Goal: Task Accomplishment & Management: Use online tool/utility

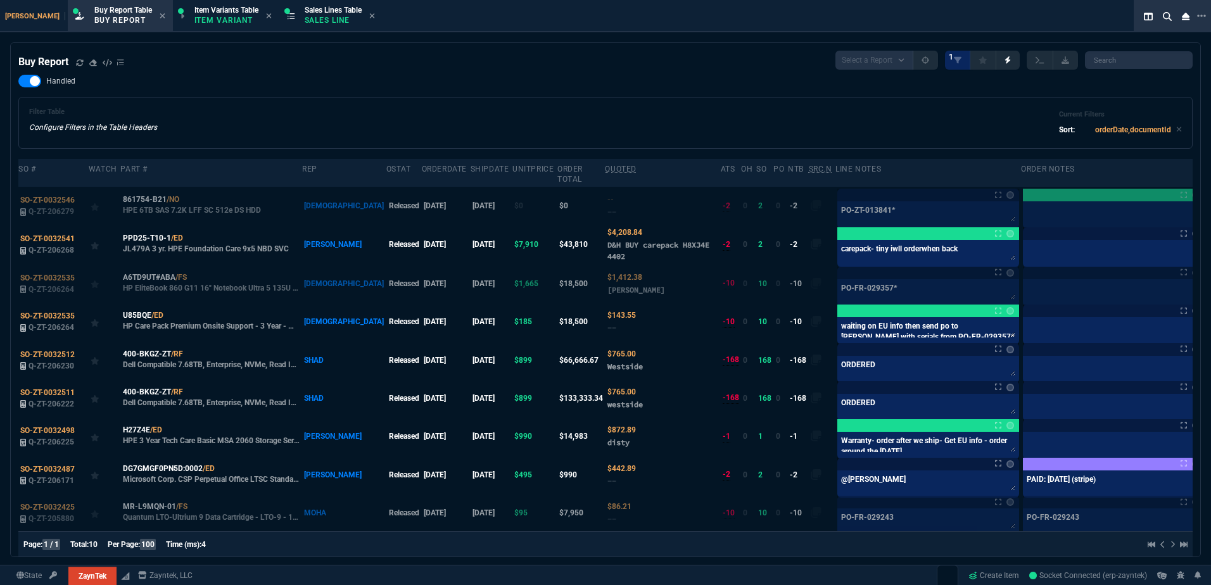
select select "1: BROV"
click at [77, 67] on fa-icon at bounding box center [80, 62] width 8 height 9
click at [515, 120] on div "Filter Table Configure Filters in the Table Headers Current Filters Sort: order…" at bounding box center [605, 123] width 1153 height 30
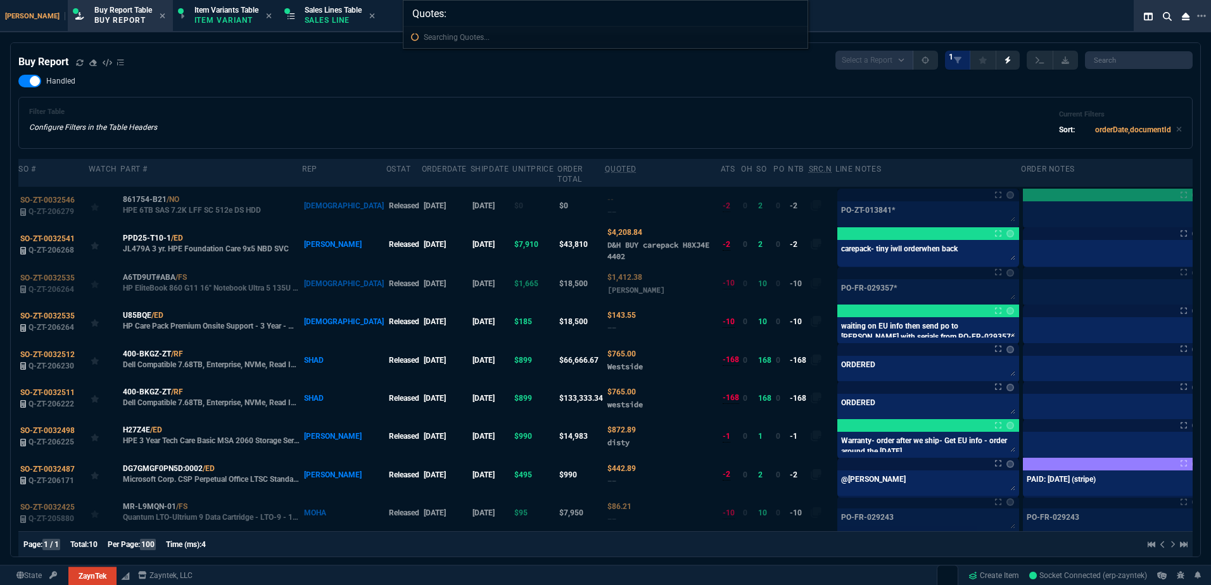
type input "Quotes: 206274"
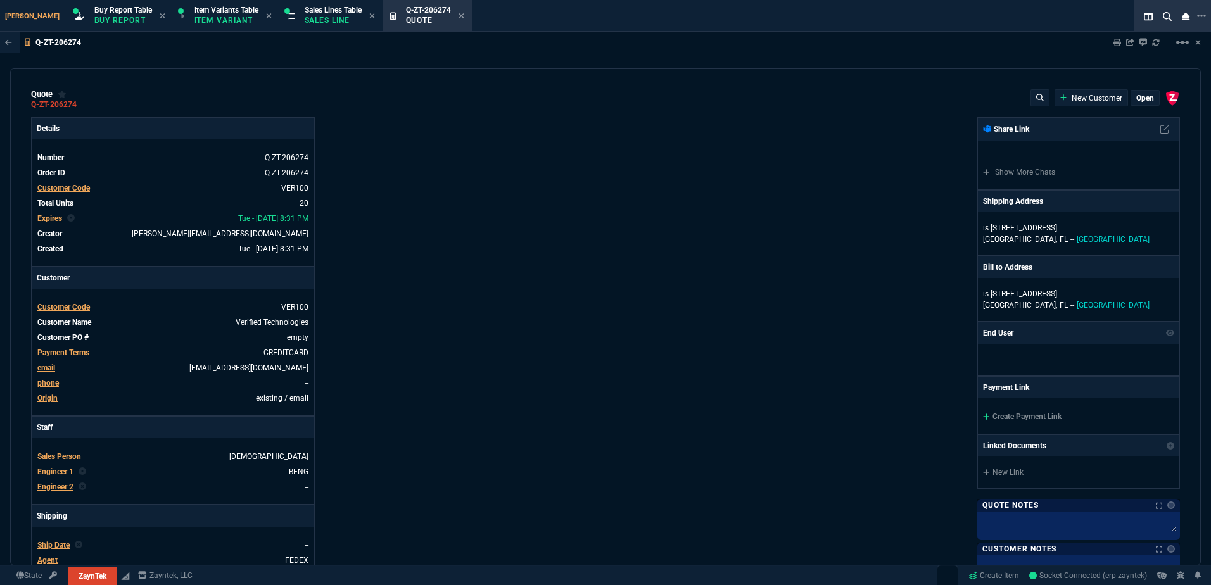
type input "10"
type input "500"
type input "23"
type input "295"
type input "45"
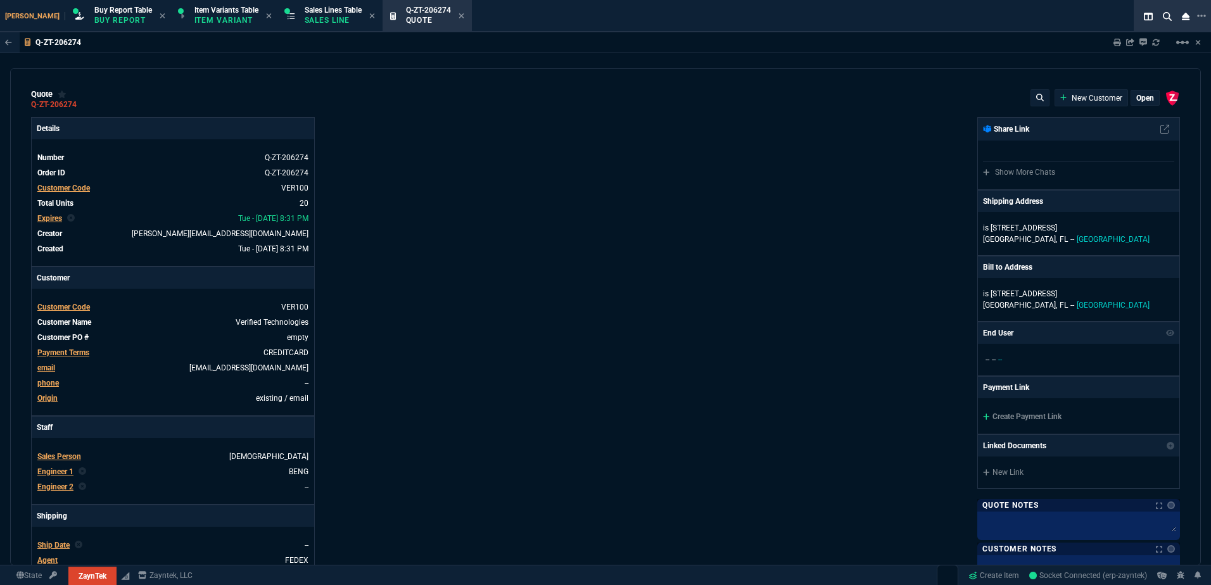
type input "165"
type input "1130"
type input "0"
type input "50"
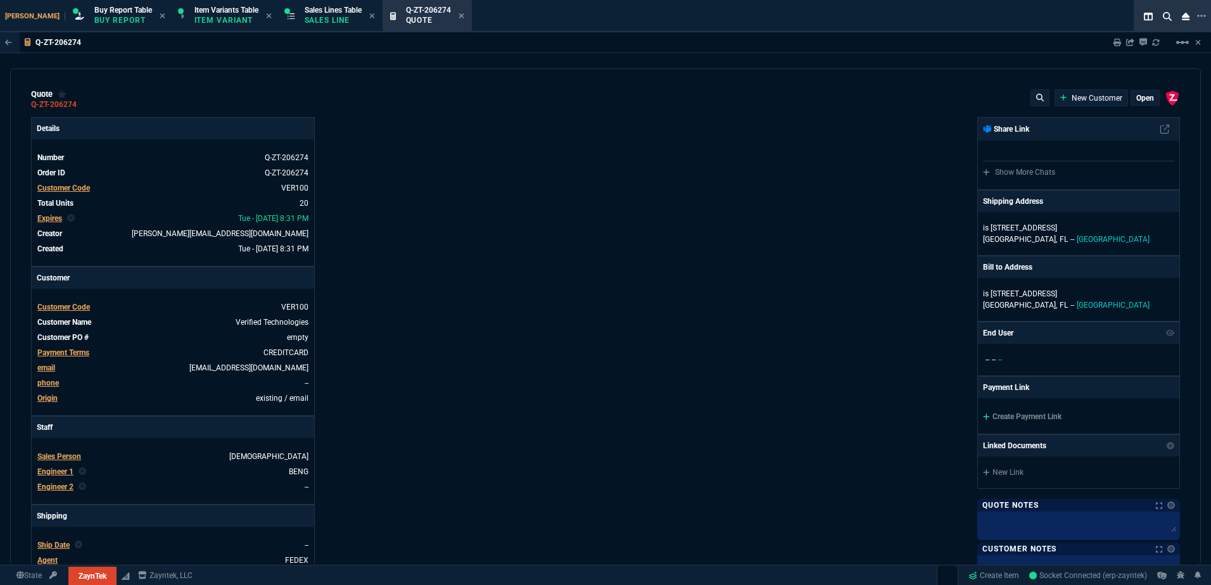
type input "1260"
type input "62"
type input "495"
type input "17"
type input "10"
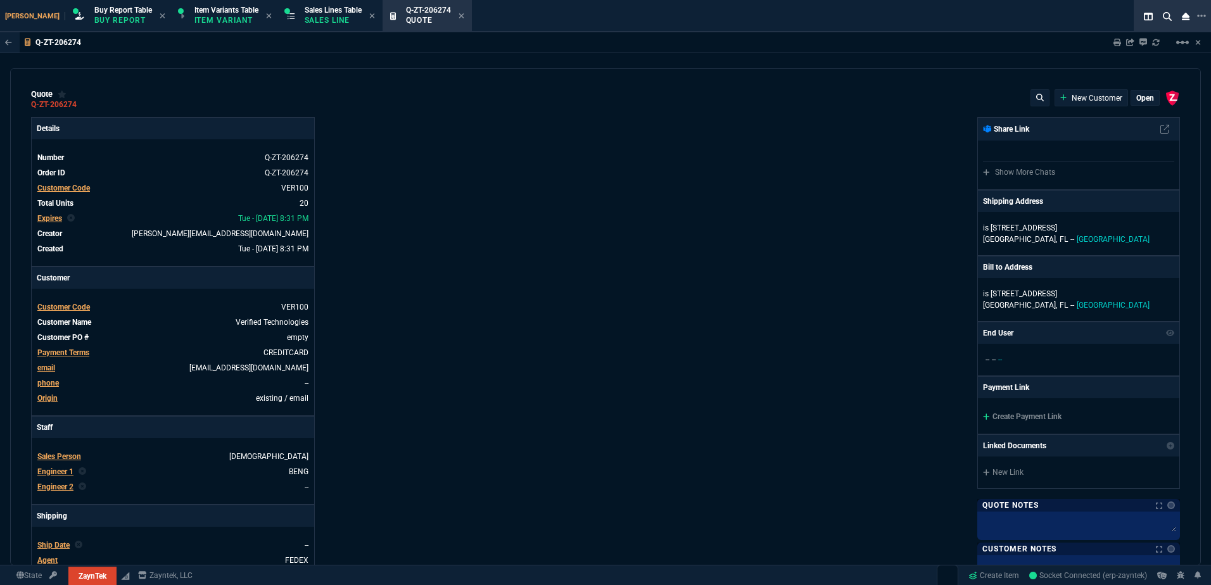
type input "90"
type input "34"
type input "210"
type input "66"
type input "80"
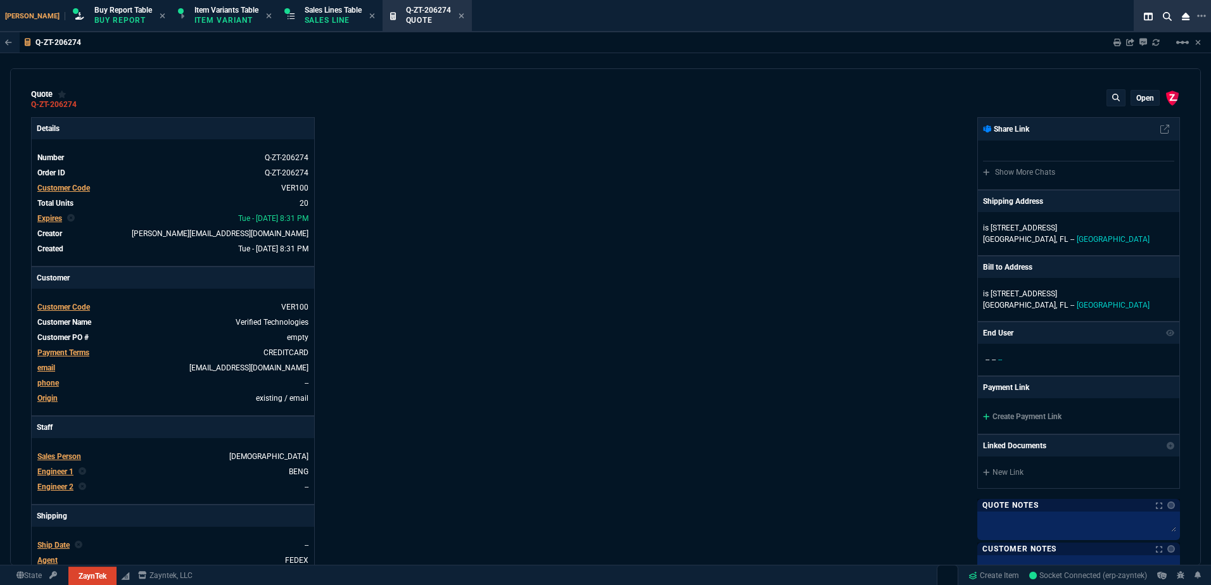
type input "68"
type input "84"
type input "33"
type input "90"
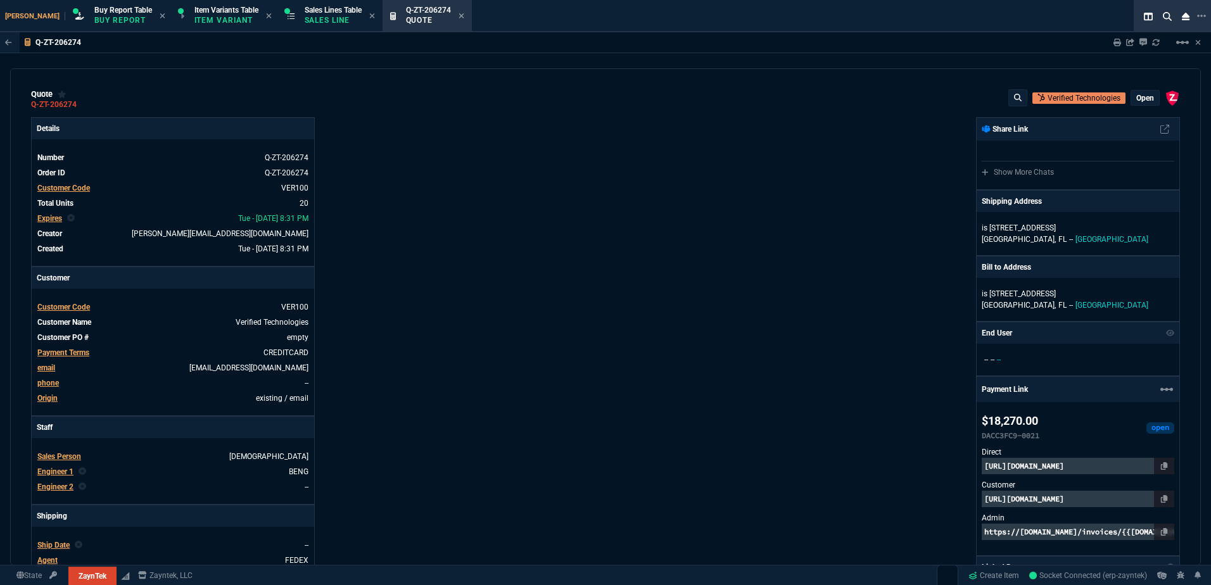
click at [893, 455] on div "ZaynTek, LLC [STREET_ADDRESS] Share Link Show More Chats Shipping Address is [S…" at bounding box center [892, 444] width 574 height 654
click at [1180, 49] on mat-icon "linear_scale" at bounding box center [1182, 42] width 15 height 15
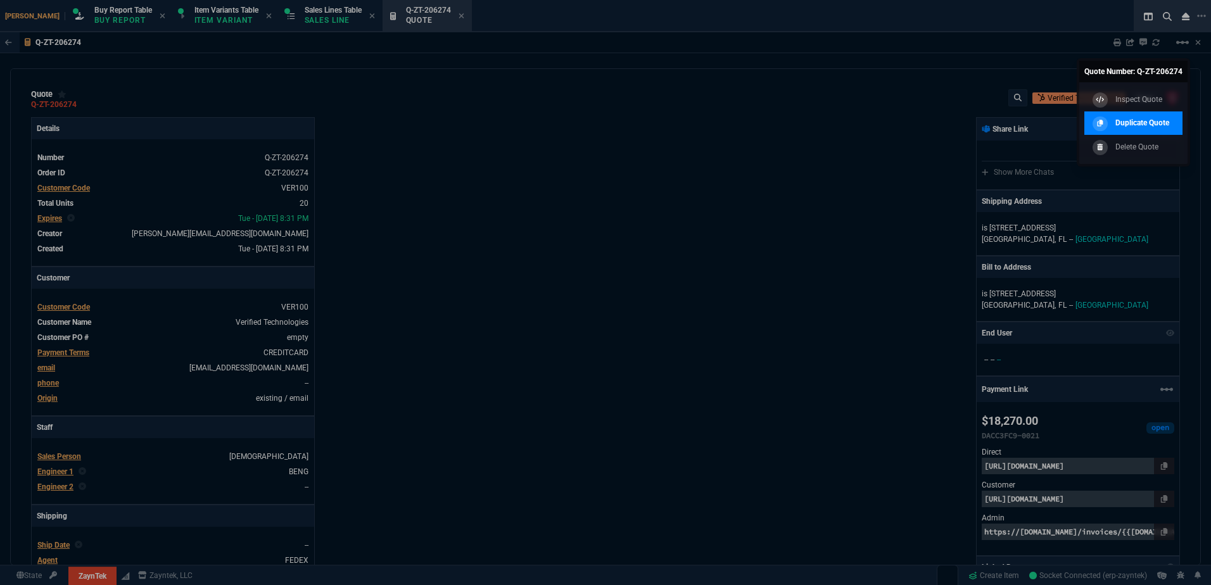
click at [1141, 120] on p "Duplicate Quote" at bounding box center [1142, 122] width 54 height 11
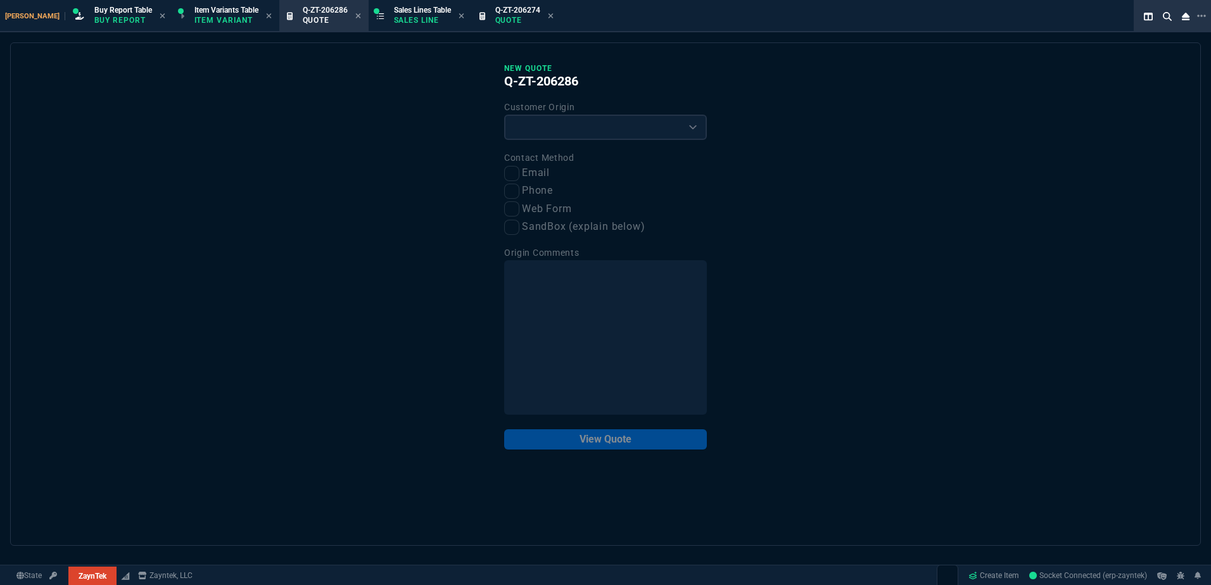
click at [533, 118] on div "Customer Origin Existing Customer Amazon Lead (first order) Website Lead (first…" at bounding box center [605, 119] width 203 height 41
drag, startPoint x: 531, startPoint y: 132, endPoint x: 528, endPoint y: 142, distance: 10.6
click at [531, 132] on select "Existing Customer Amazon Lead (first order) Website Lead (first order) Called (…" at bounding box center [605, 127] width 203 height 25
select select "existing"
click at [504, 115] on select "Existing Customer Amazon Lead (first order) Website Lead (first order) Called (…" at bounding box center [605, 127] width 203 height 25
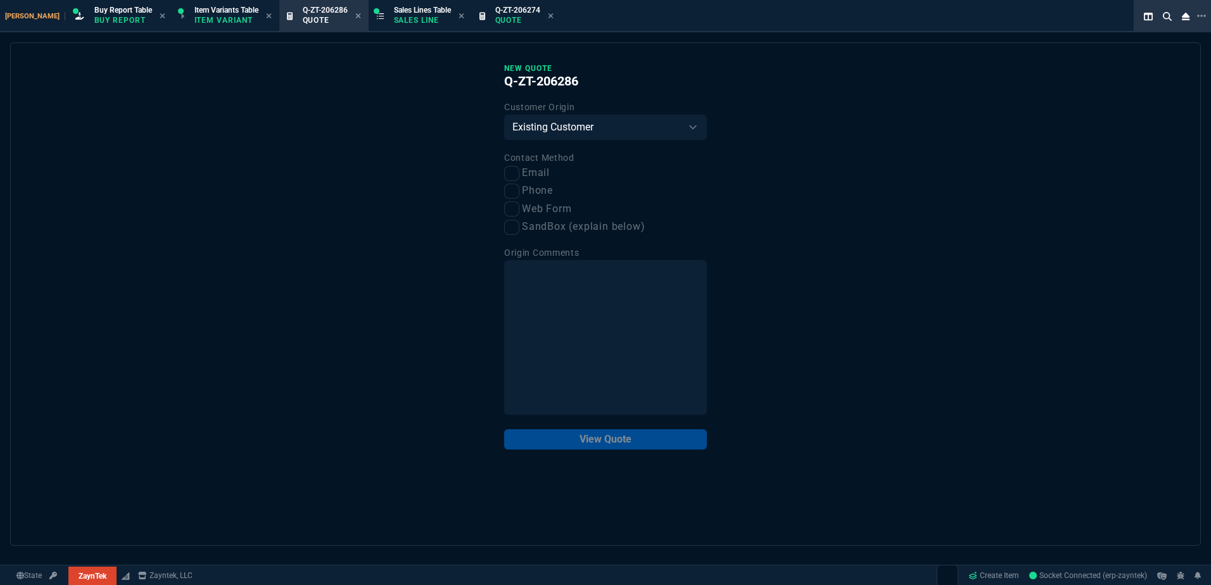
drag, startPoint x: 518, startPoint y: 167, endPoint x: 544, endPoint y: 184, distance: 31.4
click at [517, 168] on label "Email" at bounding box center [605, 173] width 203 height 16
click at [517, 168] on input "Email" at bounding box center [511, 173] width 15 height 15
checkbox input "true"
click at [624, 447] on button "View Quote" at bounding box center [605, 439] width 203 height 20
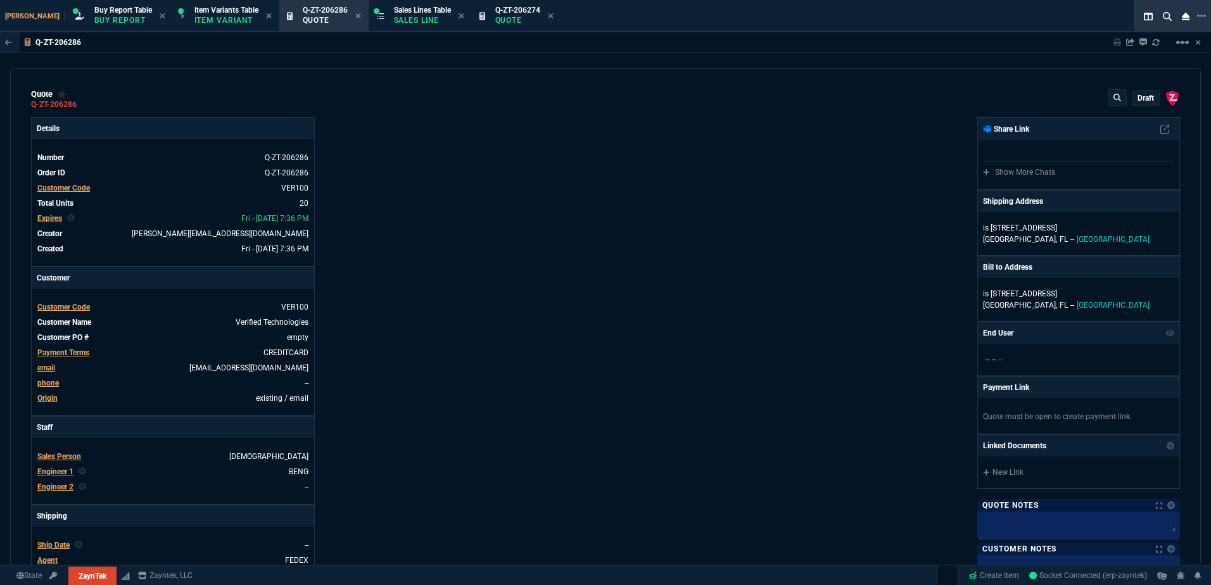
type input "10"
type input "500"
type input "23"
type input "295"
type input "45"
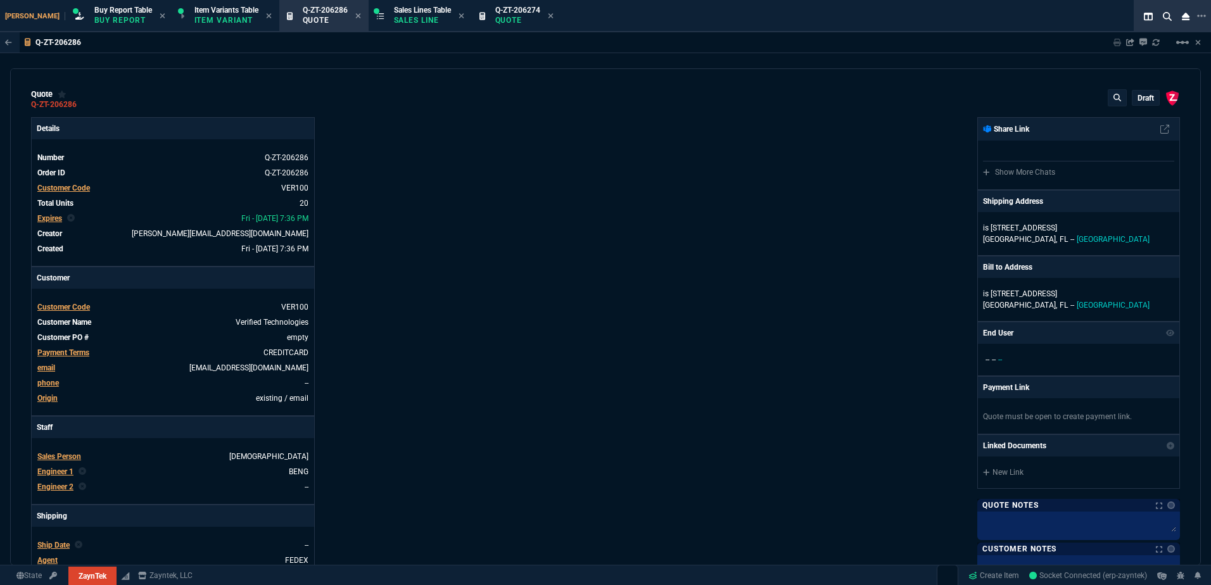
type input "165"
type input "0"
type input "50"
type input "1260"
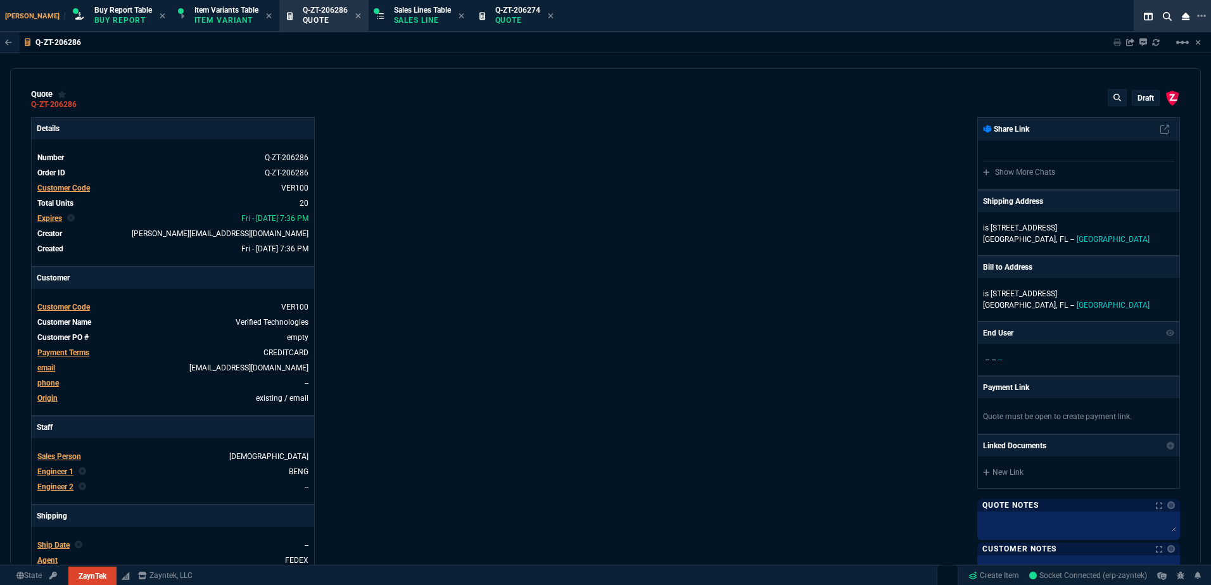
type input "62"
type input "495"
type input "17"
type input "10"
type input "34"
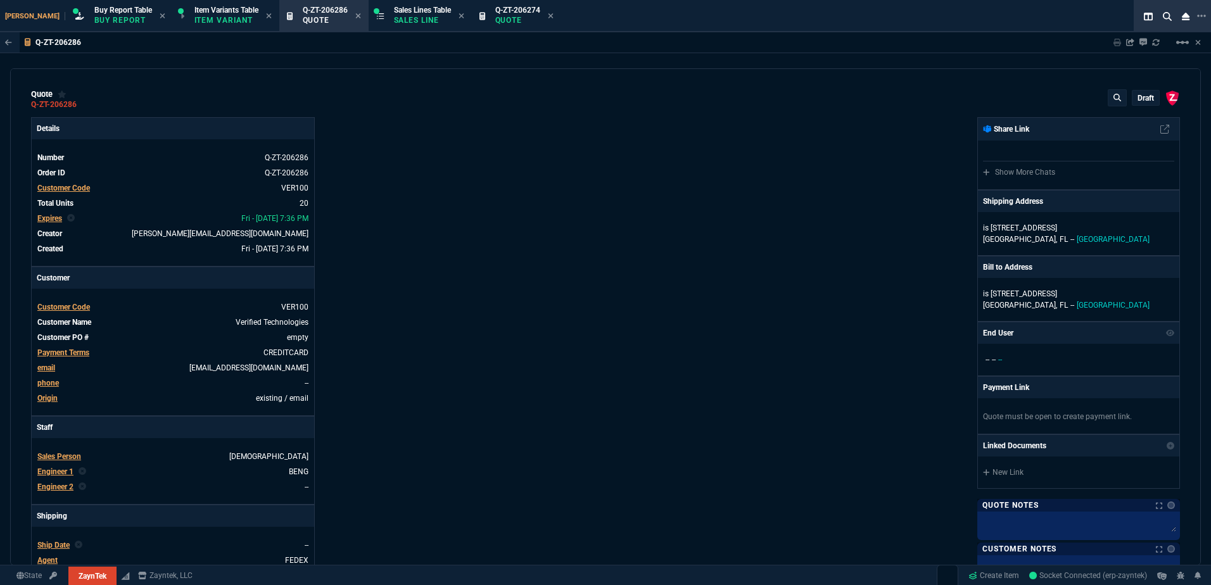
type input "210"
type input "66"
type input "80"
type input "68"
type input "84"
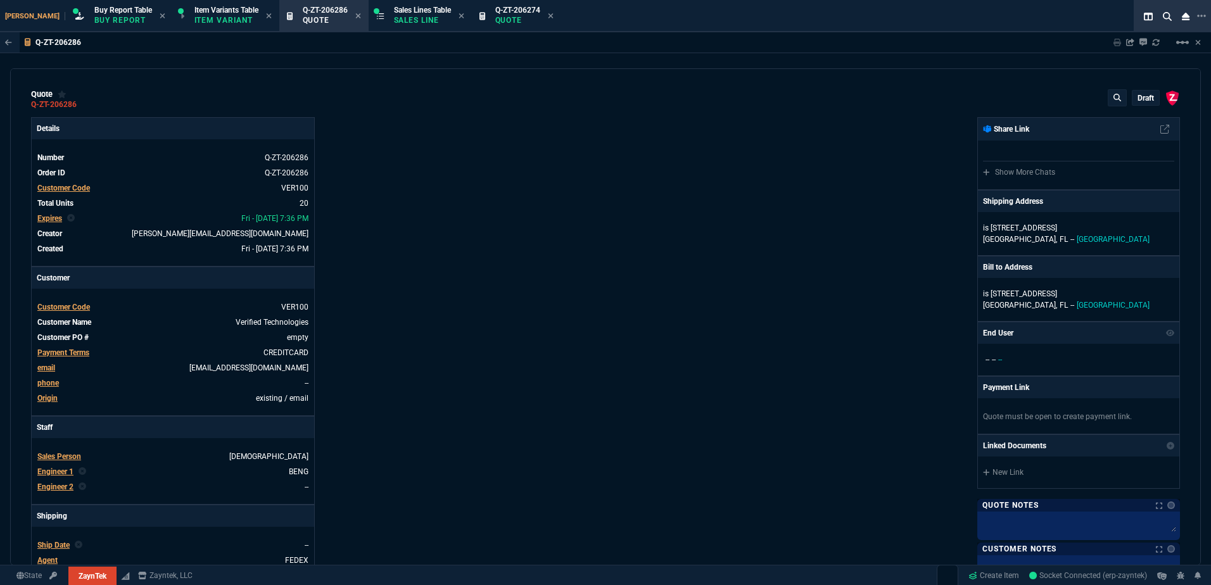
type input "33"
type input "90"
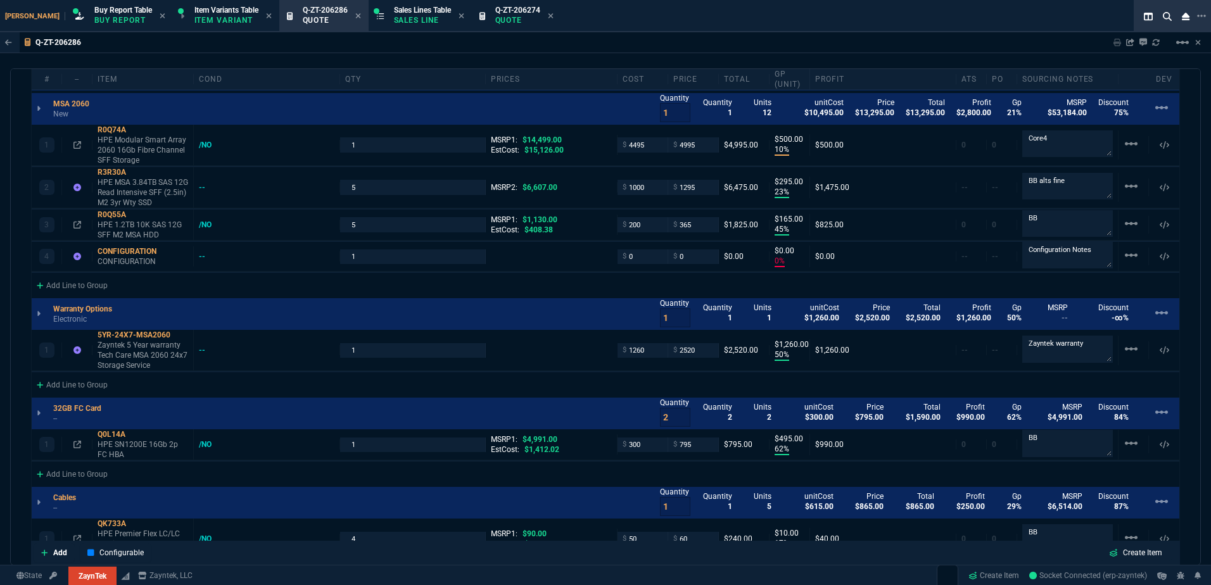
scroll to position [887, 0]
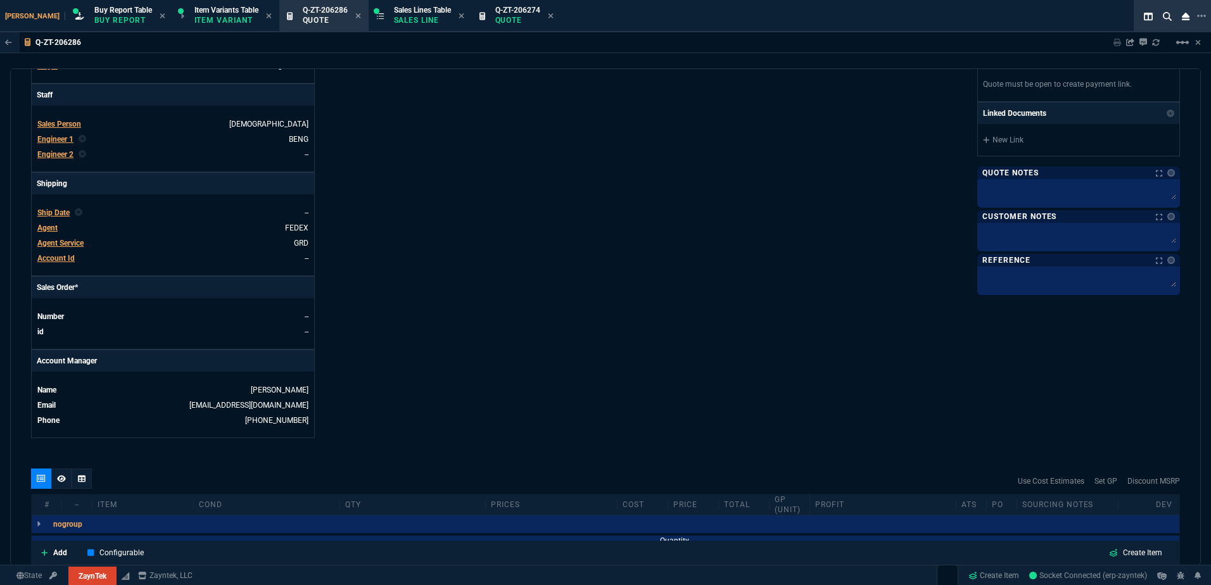
click at [395, 229] on div "Details Number Q-ZT-206286 Order ID Q-ZT-206286 Customer Code VER100 Total Unit…" at bounding box center [318, 112] width 574 height 654
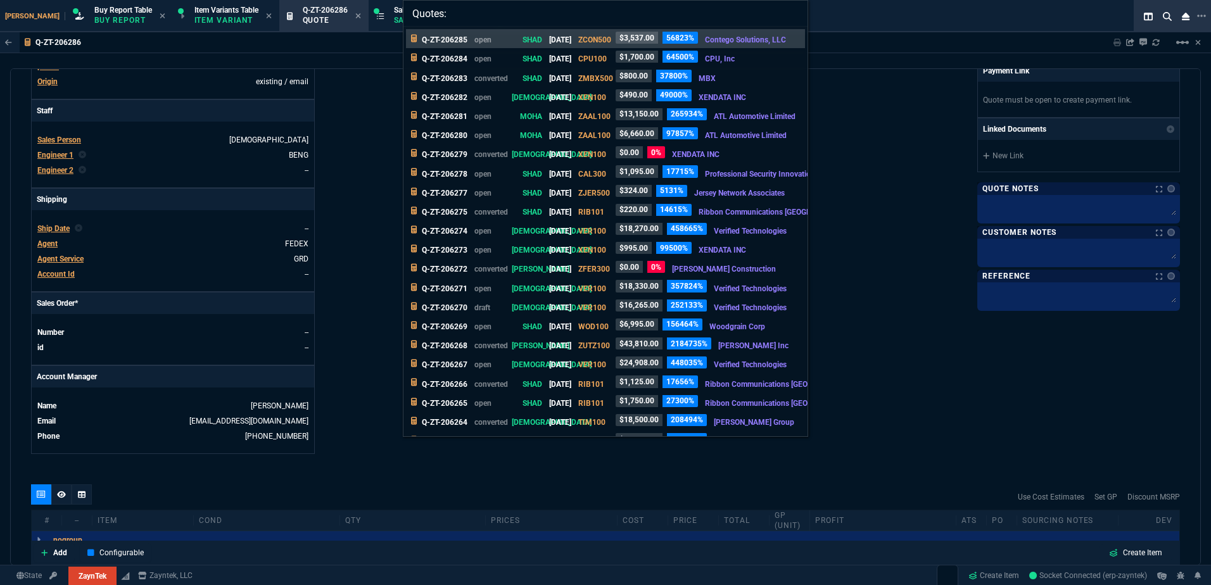
type input "Quotes: 206271"
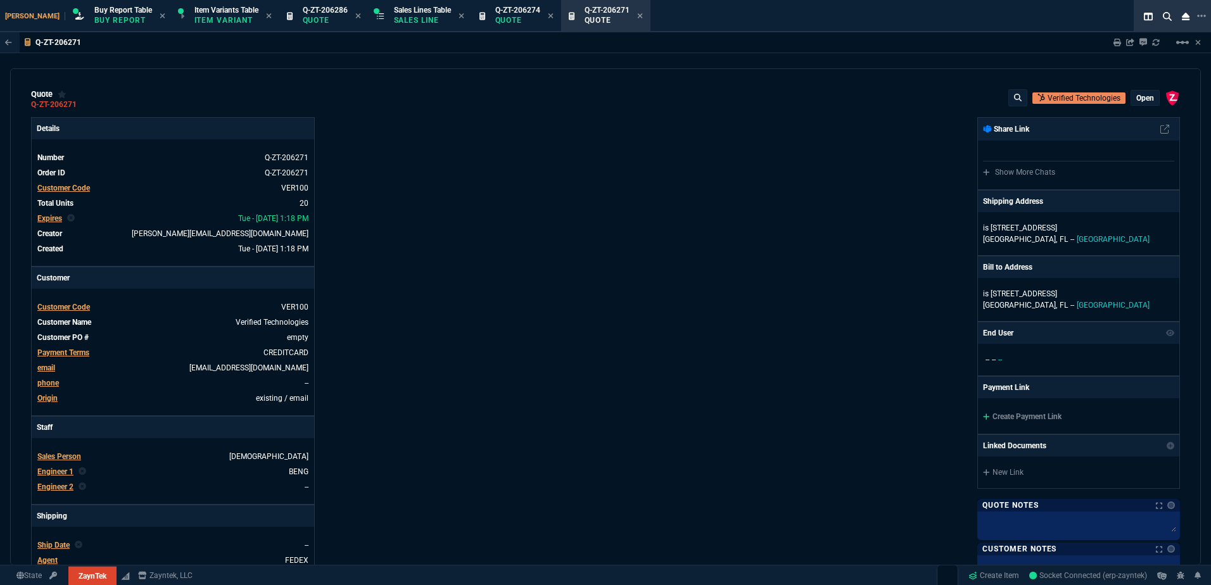
type input "10"
type input "500"
type input "23"
type input "295"
type input "45"
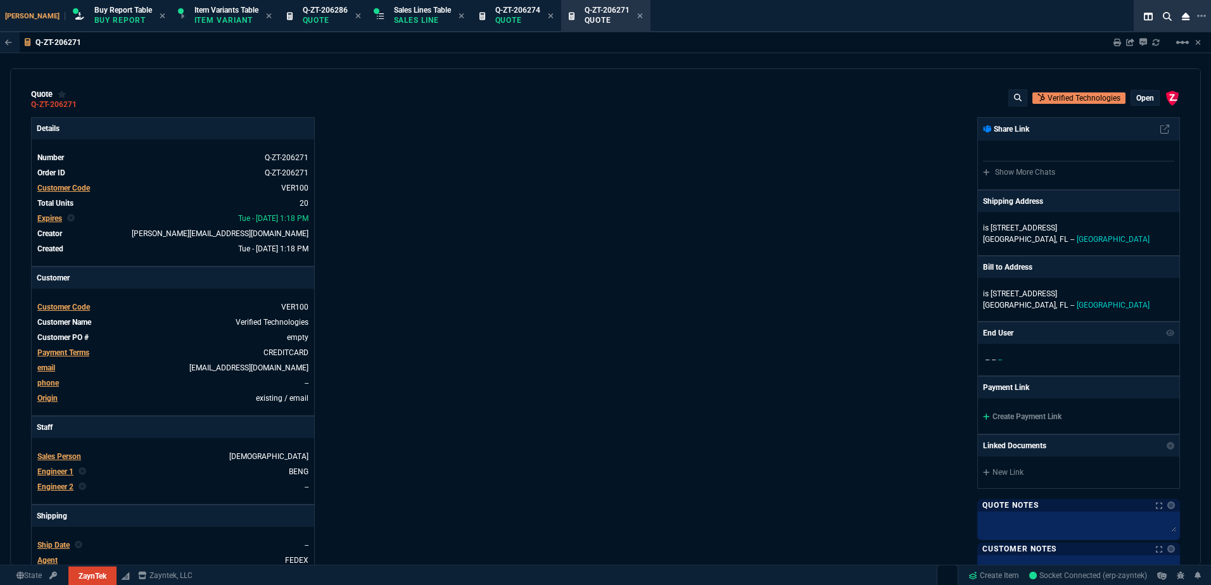
type input "165"
type input "0"
type input "12"
type input "307"
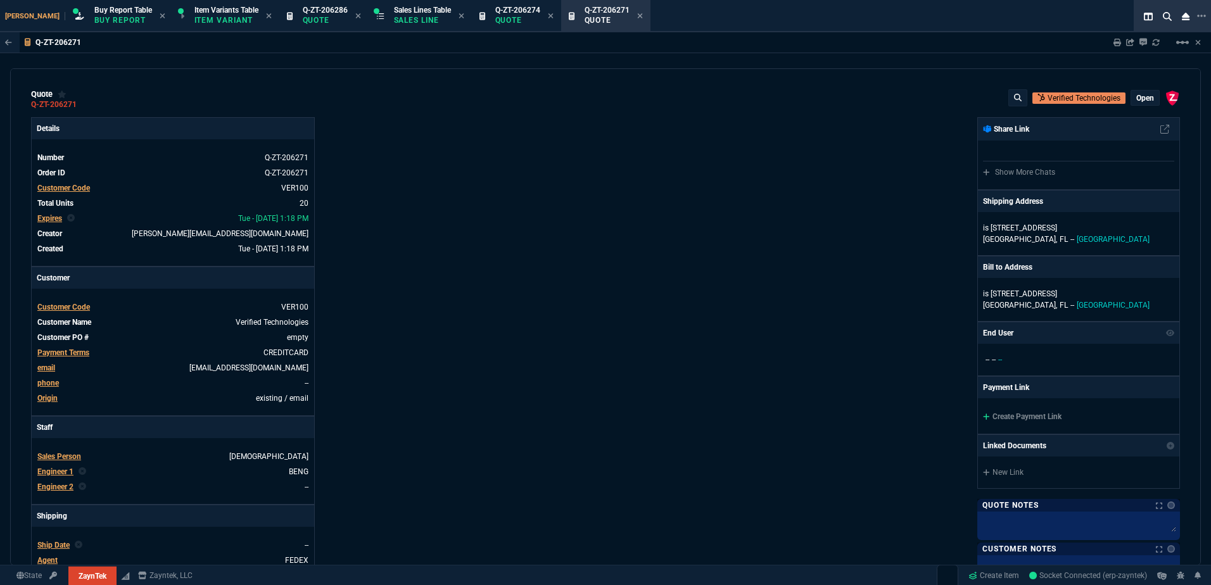
type input "62"
type input "495"
type input "17"
type input "10"
type input "34"
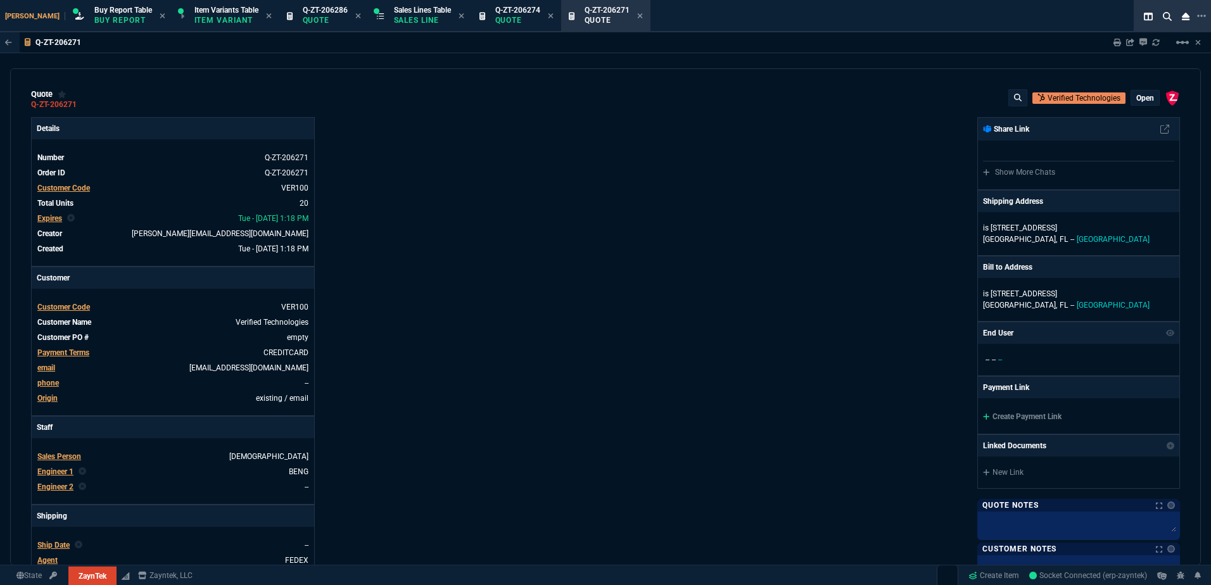
type input "210"
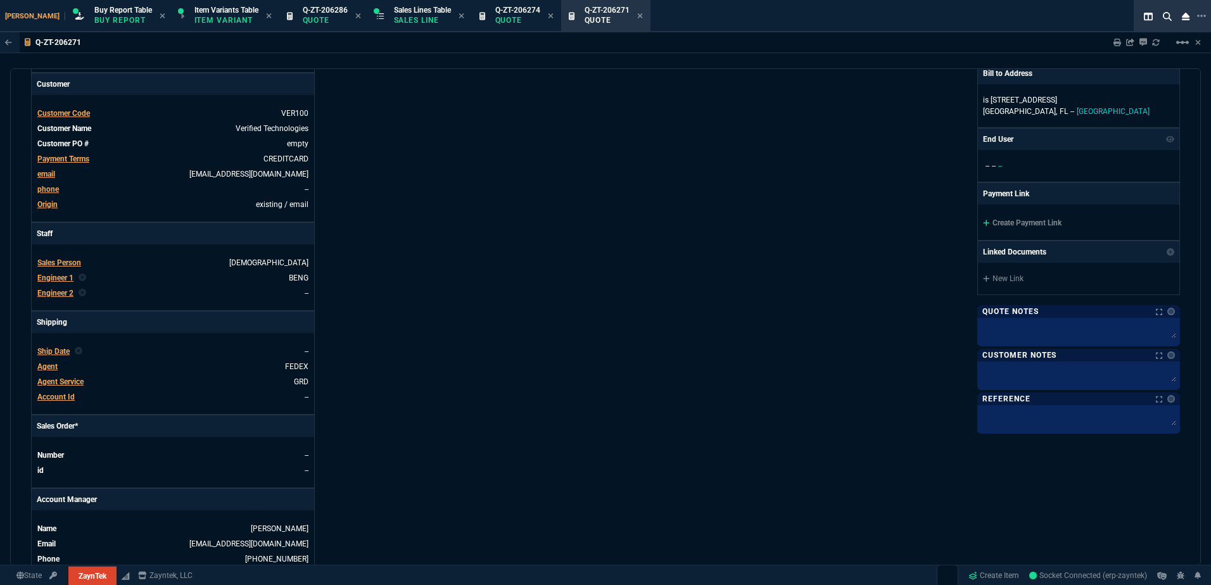
type input "66"
type input "80"
type input "68"
type input "13"
type input "84"
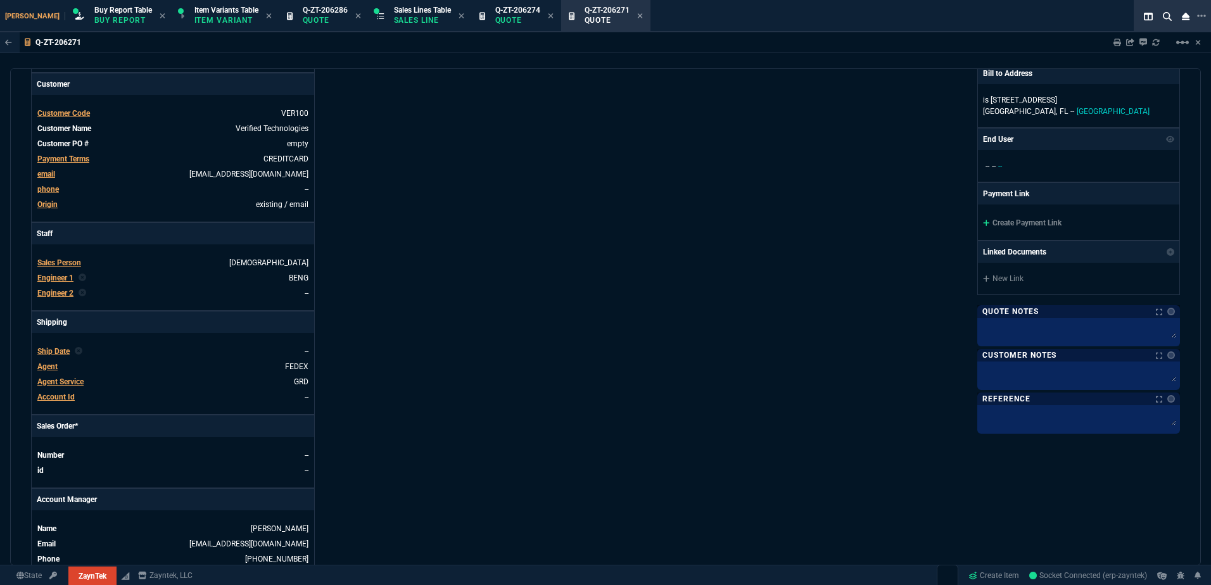
type input "33"
type input "90"
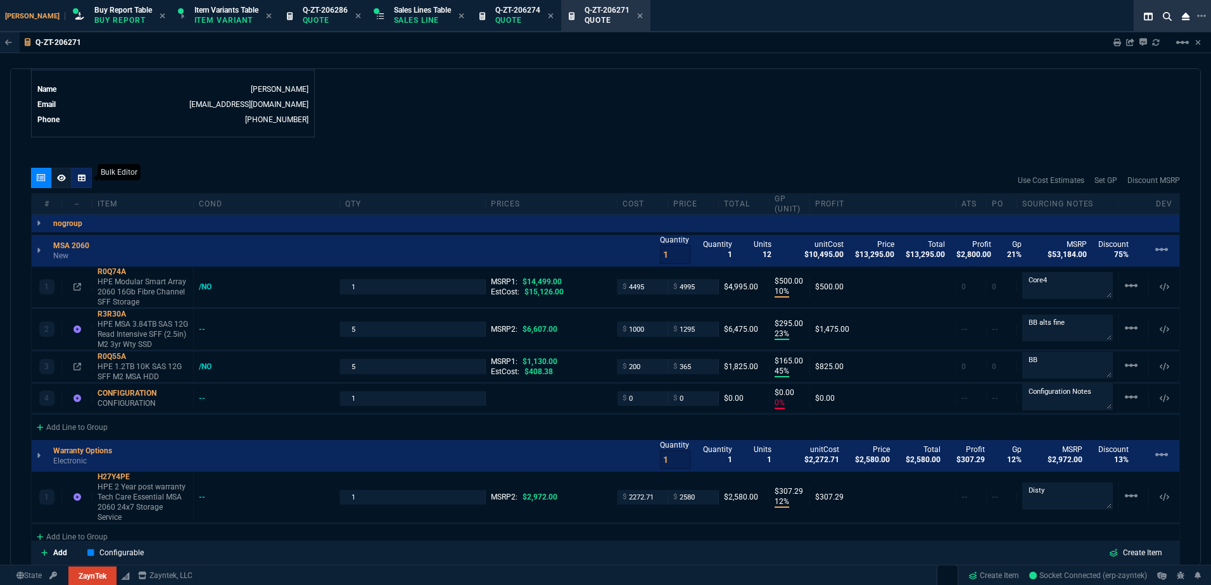
click at [82, 179] on icon at bounding box center [82, 177] width 8 height 7
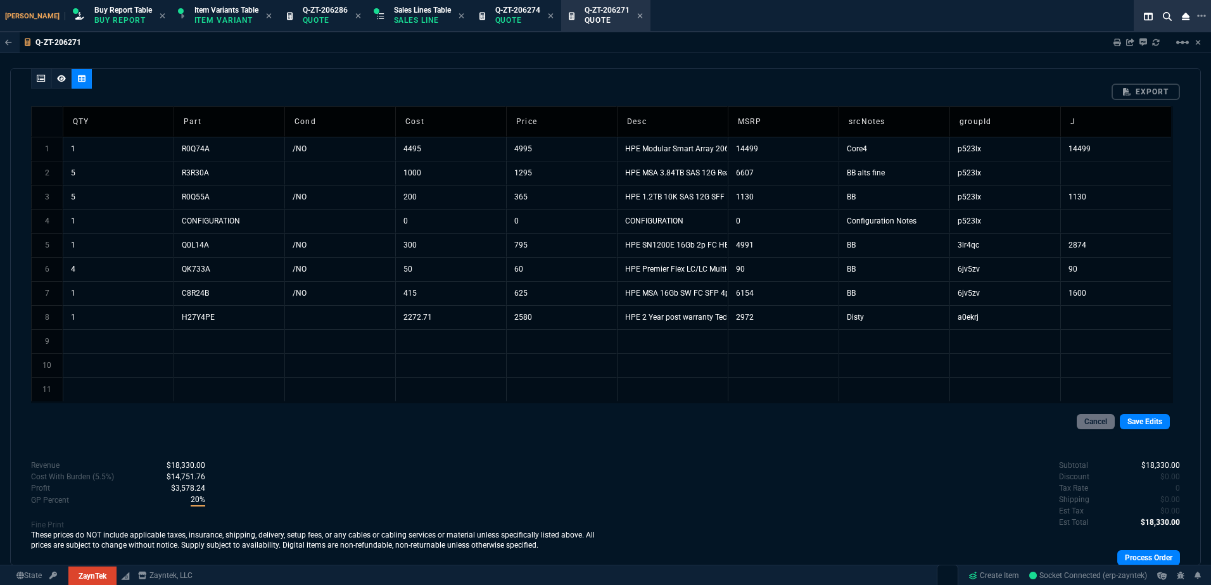
scroll to position [760, 0]
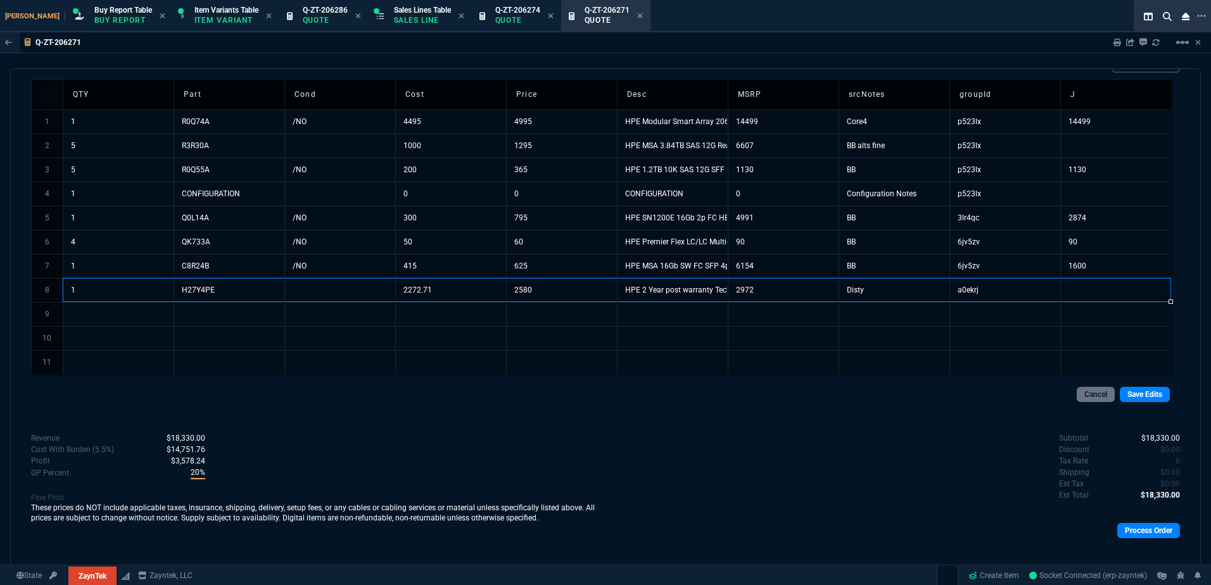
drag, startPoint x: 323, startPoint y: 284, endPoint x: 1135, endPoint y: 299, distance: 812.0
click at [1135, 299] on tr "8 1 H27Y4PE 2272.71 2580 HPE 2 Year post warranty Tech Care Essential MSA 2060 …" at bounding box center [601, 290] width 1140 height 24
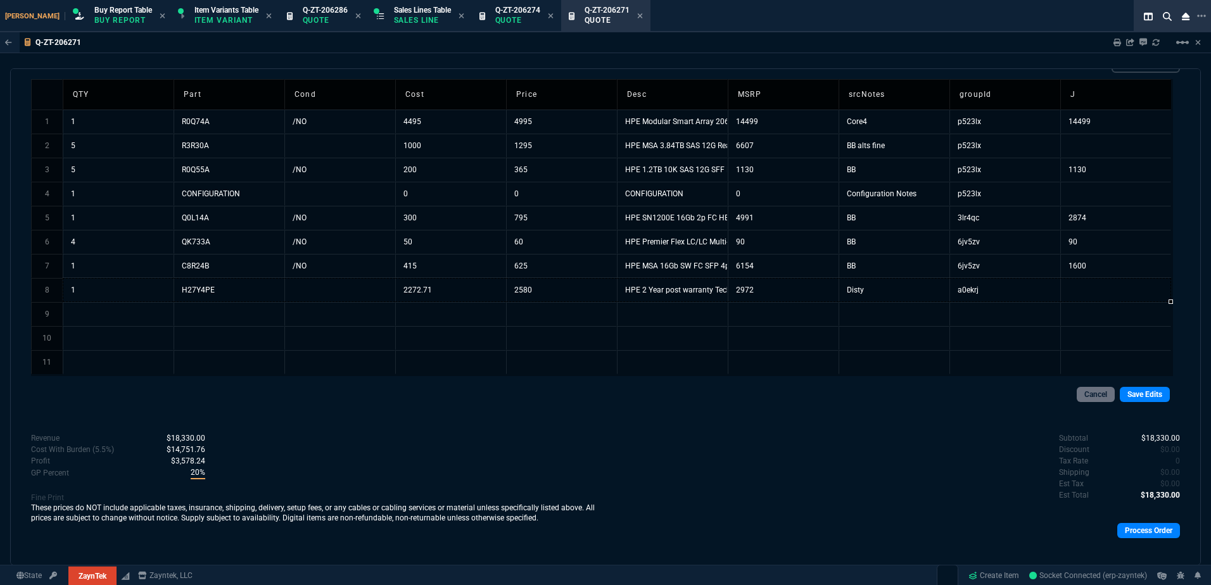
click at [139, 289] on td "1" at bounding box center [118, 290] width 111 height 24
click at [982, 287] on td "a0ekrj" at bounding box center [1004, 290] width 111 height 24
click at [985, 290] on td "a0ekrj" at bounding box center [1004, 290] width 111 height 24
drag, startPoint x: 983, startPoint y: 290, endPoint x: 133, endPoint y: 289, distance: 850.5
click at [135, 289] on tr "8 1 H27Y4PE 2272.71 2580 HPE 2 Year post warranty Tech Care Essential MSA 2060 …" at bounding box center [601, 290] width 1140 height 24
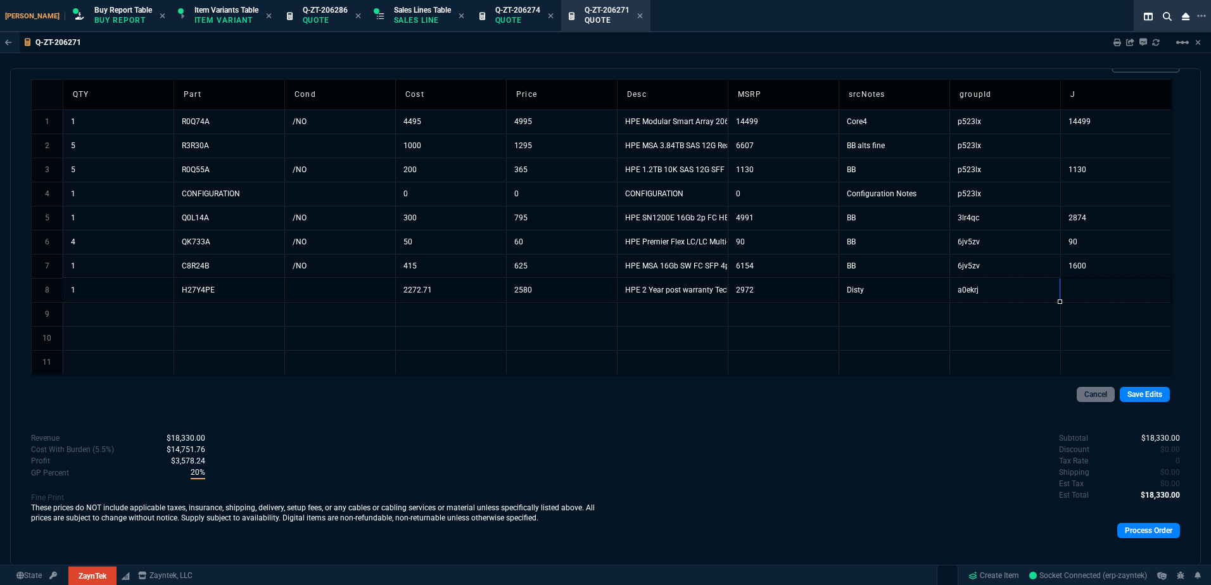
type textarea "1 H27Y4PE 2272.71 2580 HPE 2 Year post warranty Tech Care Essential MSA 2060 24…"
click at [495, 23] on p "Quote" at bounding box center [517, 20] width 45 height 10
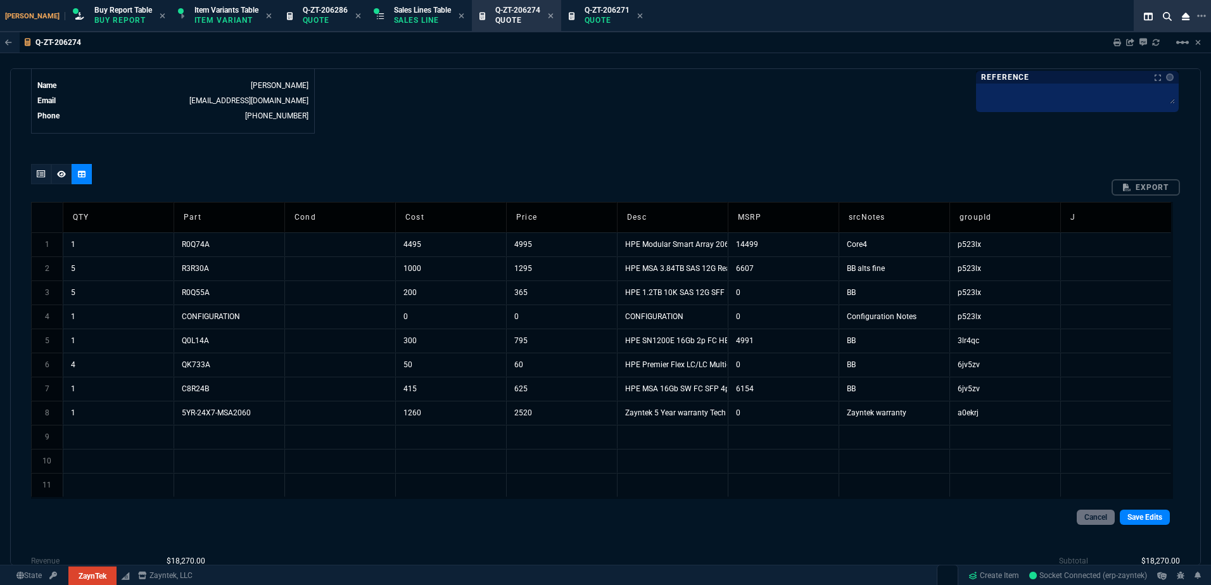
scroll to position [697, 0]
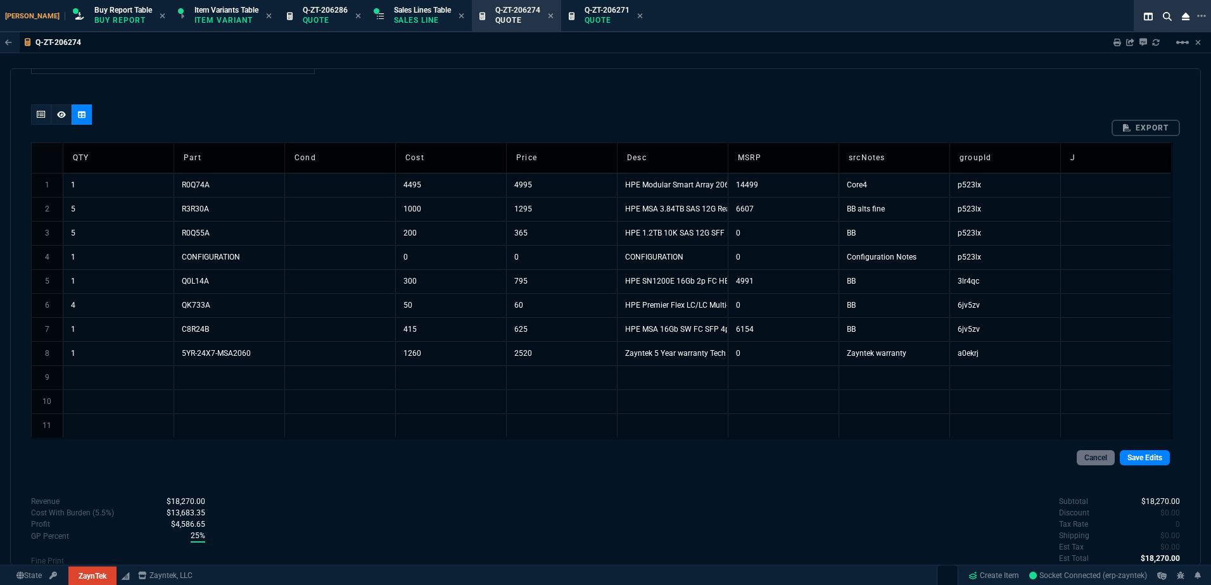
click at [135, 378] on td at bounding box center [118, 377] width 111 height 24
click at [1137, 466] on div "Cancel Save Edits" at bounding box center [605, 457] width 1149 height 36
drag, startPoint x: 1137, startPoint y: 466, endPoint x: 1064, endPoint y: 464, distance: 73.5
click at [994, 460] on div "Cancel Save Edits" at bounding box center [605, 458] width 1128 height 16
click at [1125, 452] on link "Save Edits" at bounding box center [1145, 457] width 50 height 15
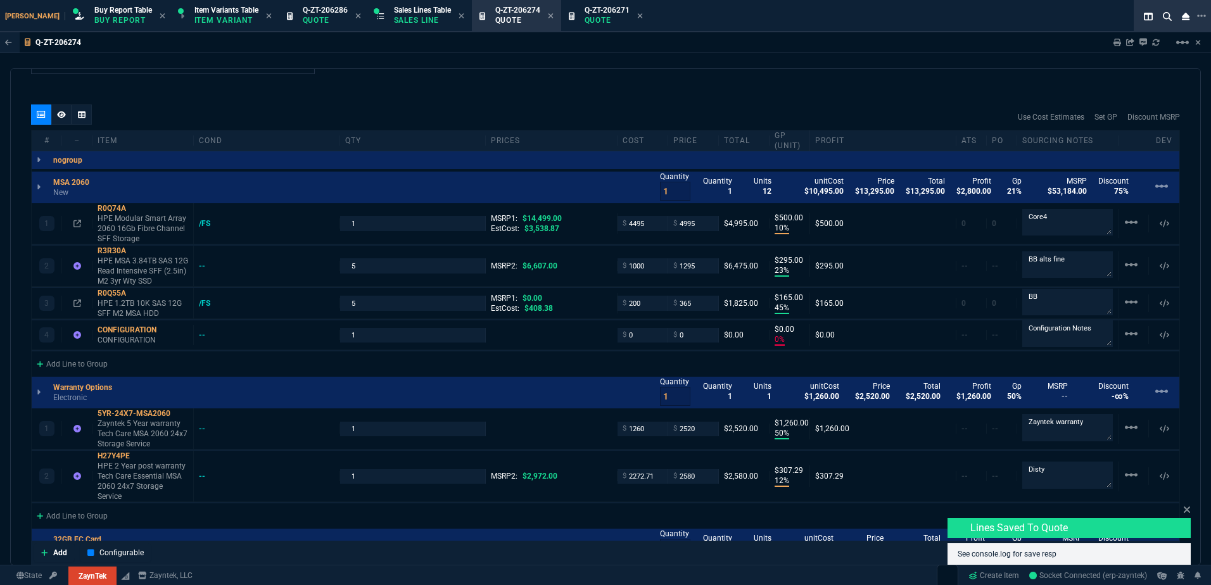
type input "10"
type input "500"
type input "23"
type input "295"
type input "45"
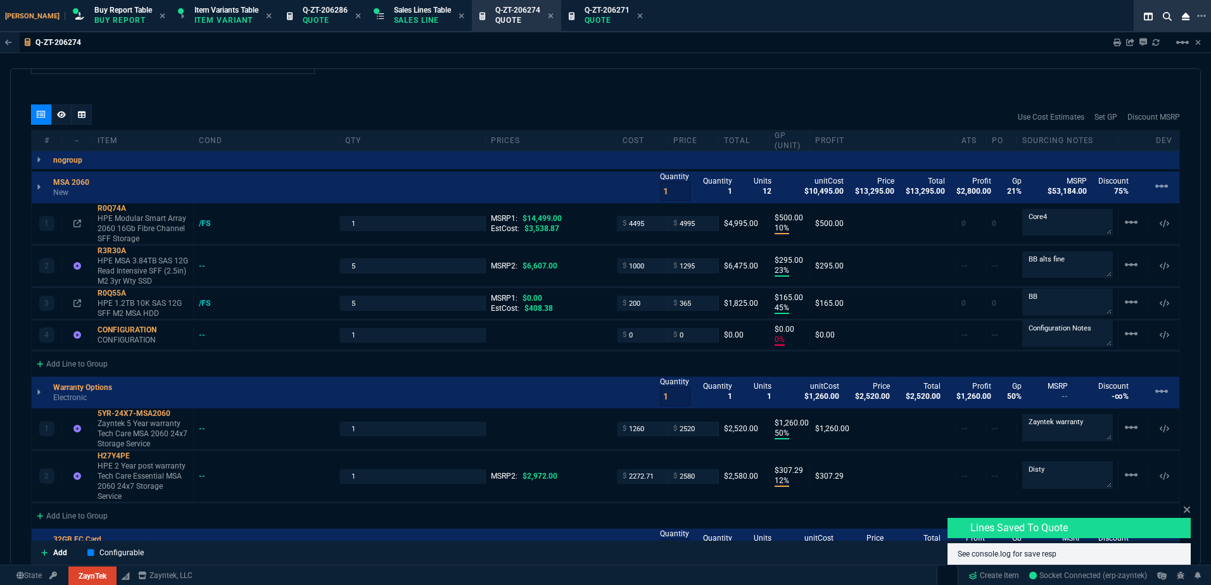
type input "165"
type input "0"
type input "50"
type input "1260"
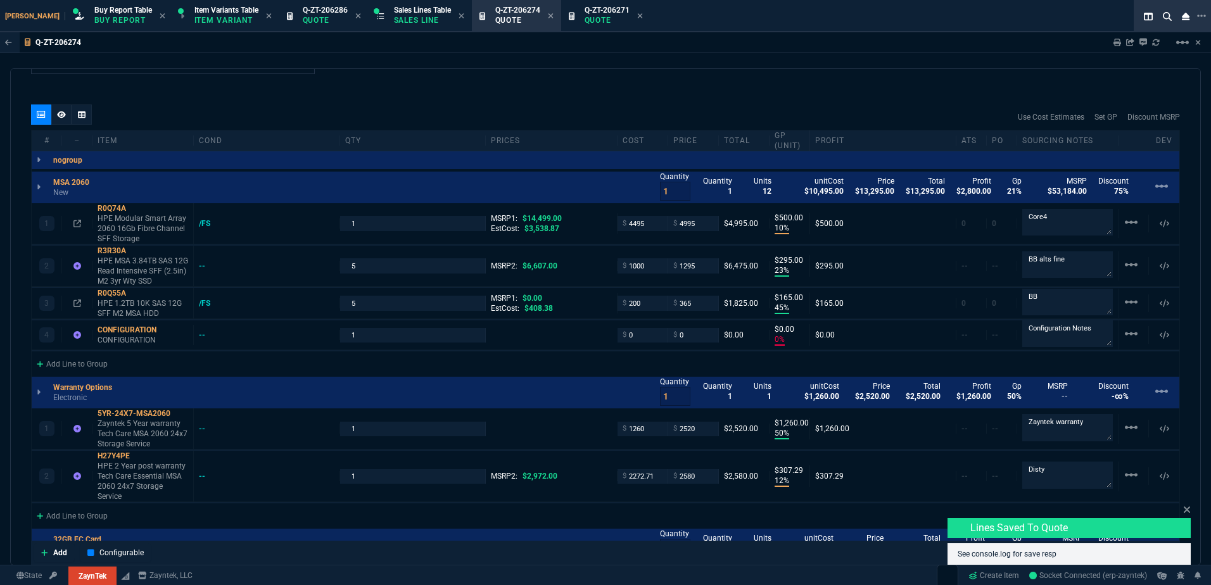
type input "12"
type input "307"
type input "62"
type input "495"
type input "17"
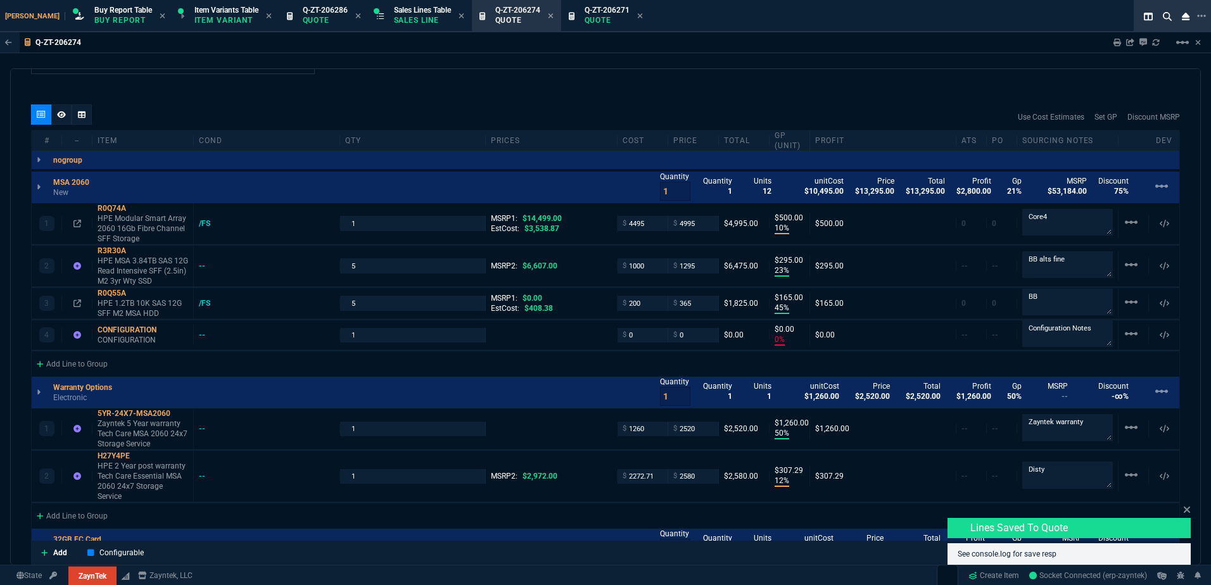
type input "10"
type input "34"
type input "210"
type input "66"
type input "80"
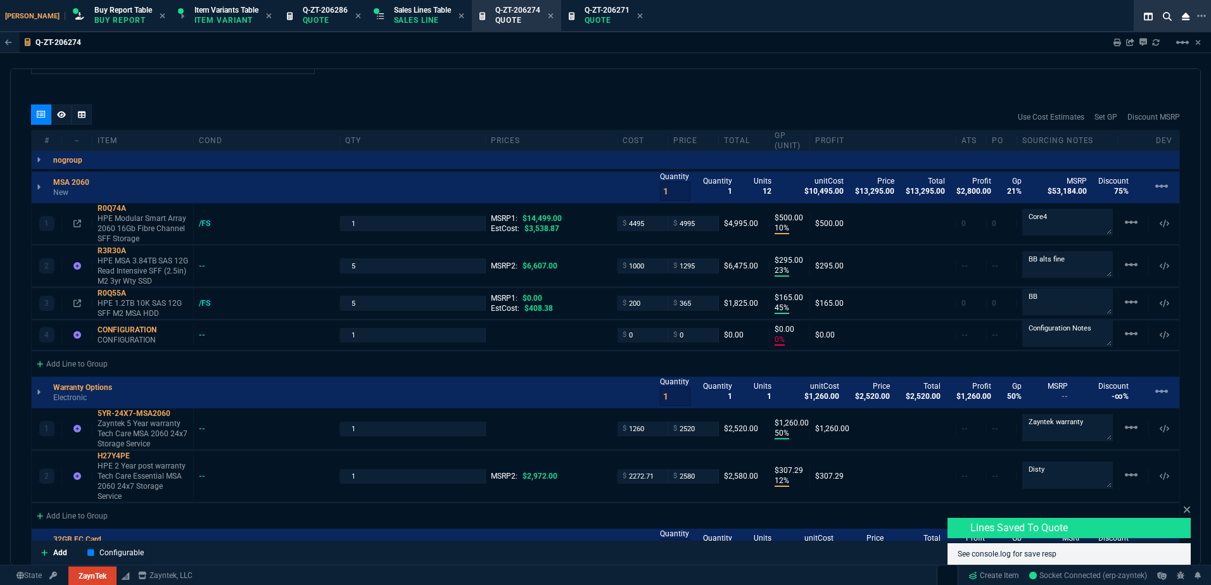
type input "13"
type input "84"
type input "90"
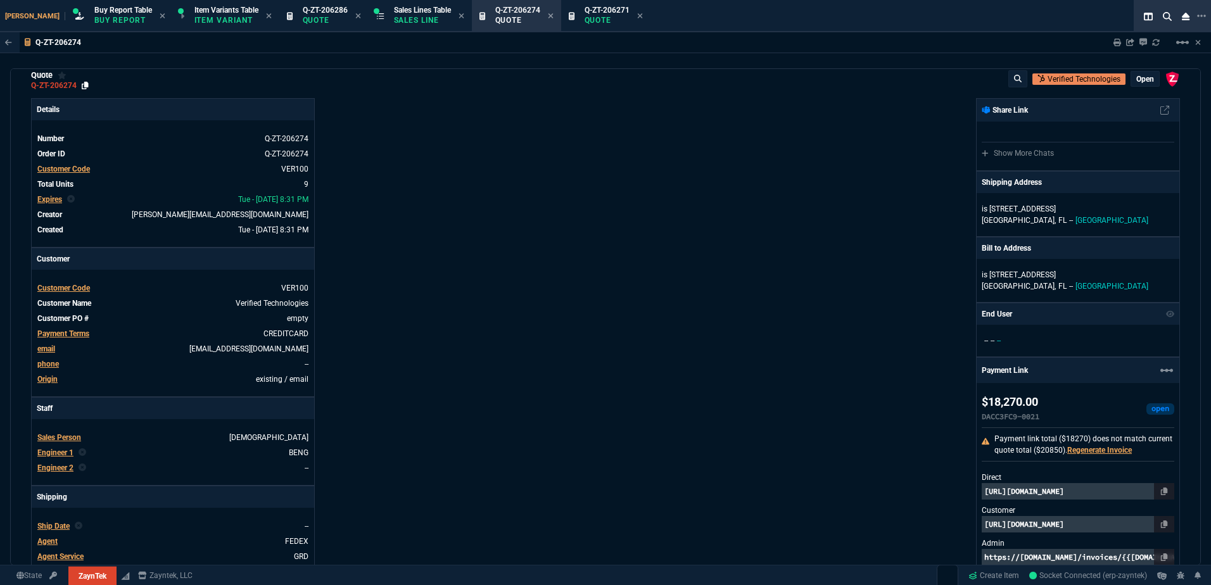
scroll to position [0, 0]
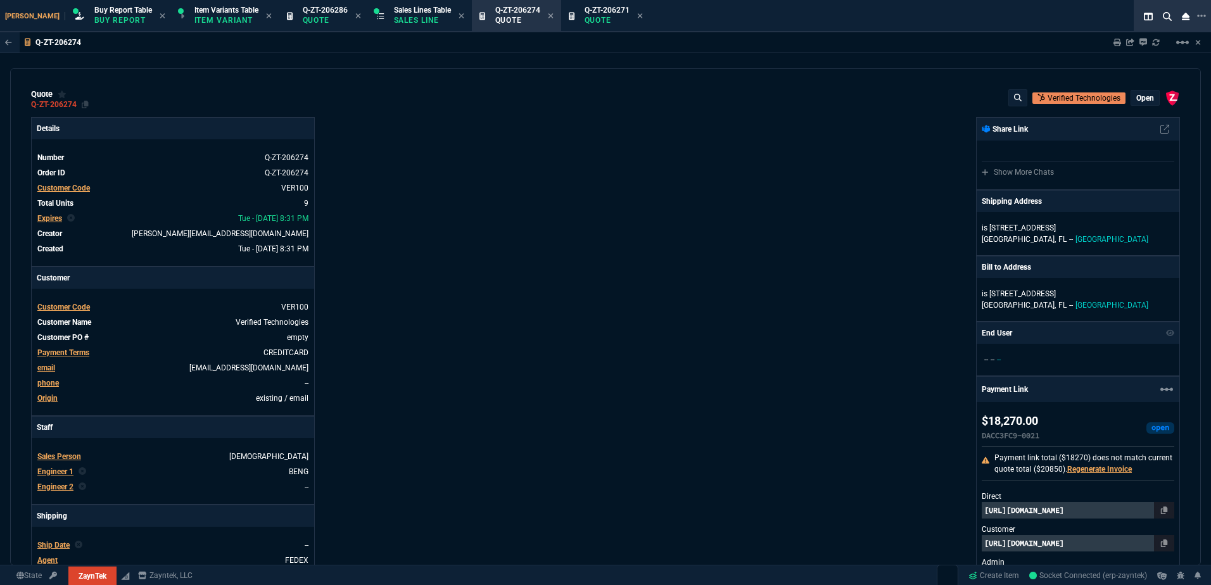
click at [82, 108] on icon at bounding box center [85, 105] width 7 height 8
drag, startPoint x: 704, startPoint y: 314, endPoint x: 703, endPoint y: 414, distance: 100.1
click at [704, 314] on div "ZaynTek, LLC [STREET_ADDRESS] Share Link Show More Chats Shipping Address is [S…" at bounding box center [892, 454] width 574 height 674
drag, startPoint x: 871, startPoint y: 353, endPoint x: 613, endPoint y: 584, distance: 347.1
click at [871, 353] on div "ZaynTek, LLC [STREET_ADDRESS] Share Link Show More Chats Shipping Address is [S…" at bounding box center [892, 454] width 574 height 674
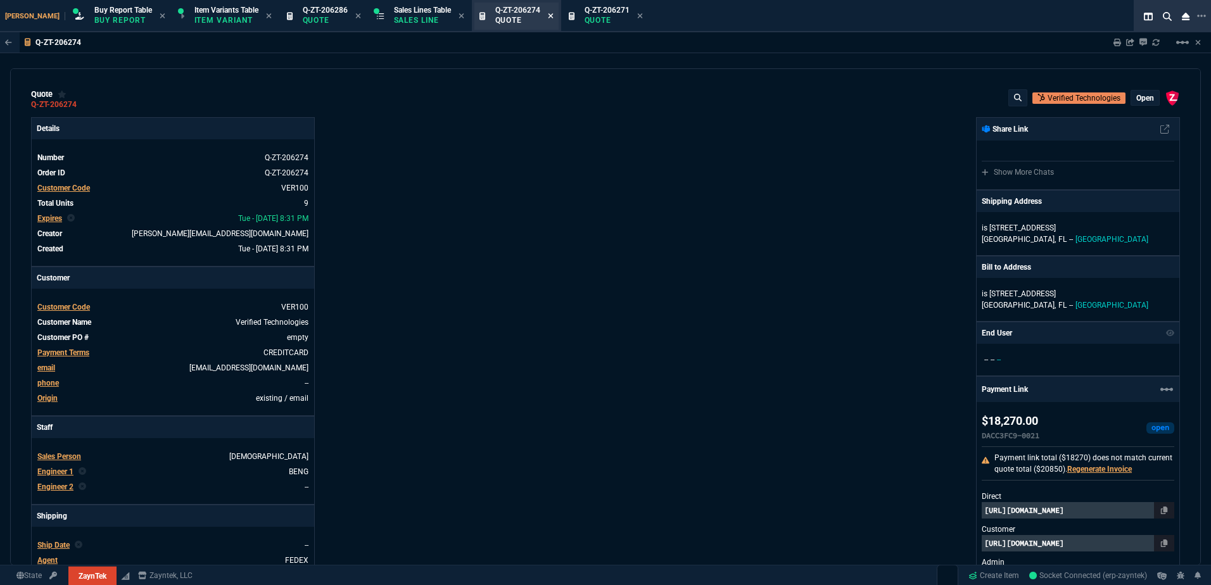
click at [548, 16] on icon at bounding box center [550, 15] width 5 height 5
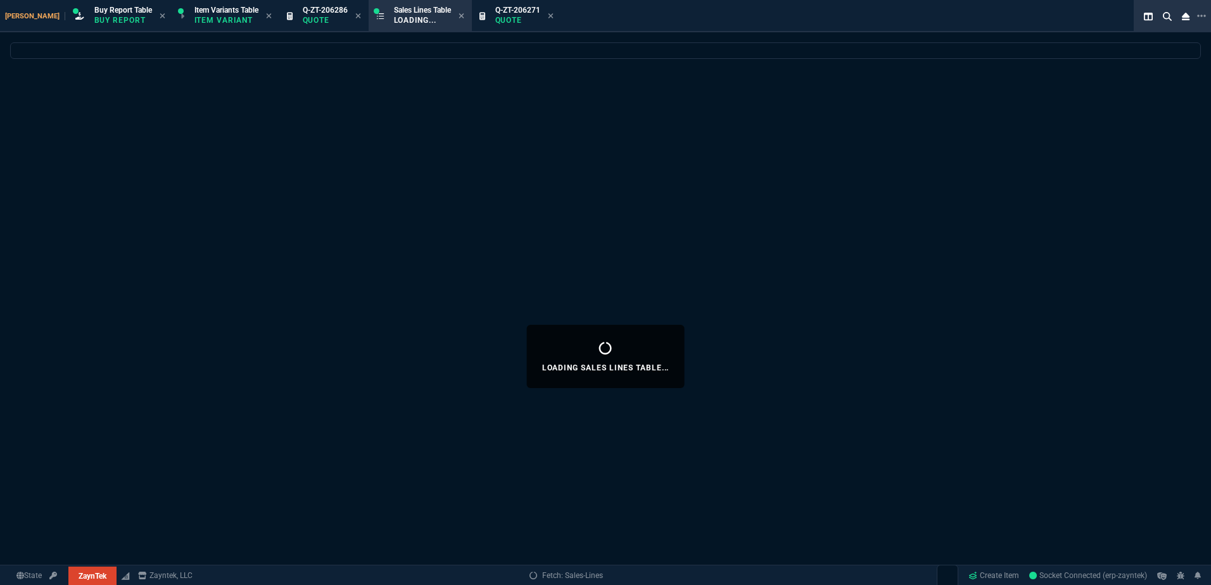
click at [548, 16] on icon at bounding box center [550, 15] width 5 height 5
select select
